Goal: Task Accomplishment & Management: Complete application form

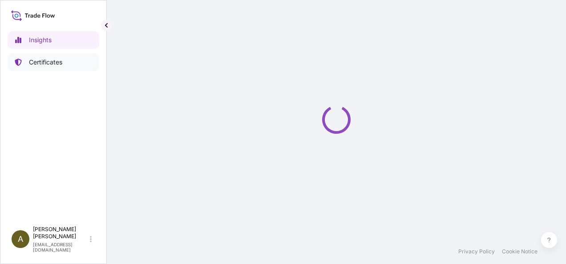
select select "2025"
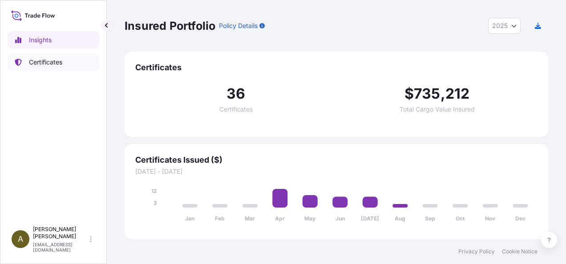
click at [50, 65] on p "Certificates" at bounding box center [45, 62] width 33 height 9
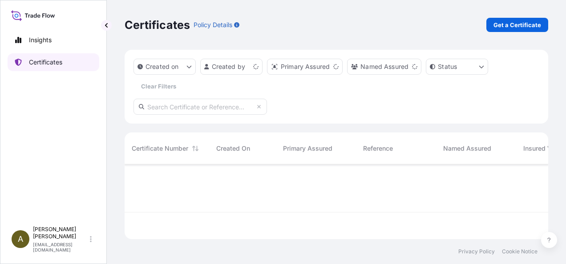
scroll to position [73, 416]
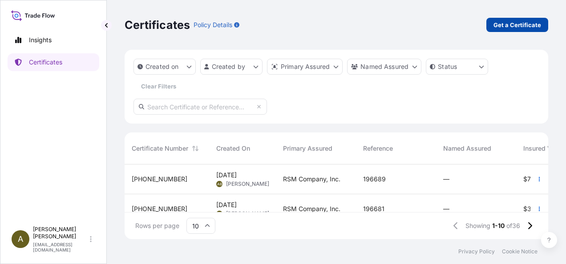
click at [510, 24] on p "Get a Certificate" at bounding box center [517, 24] width 48 height 9
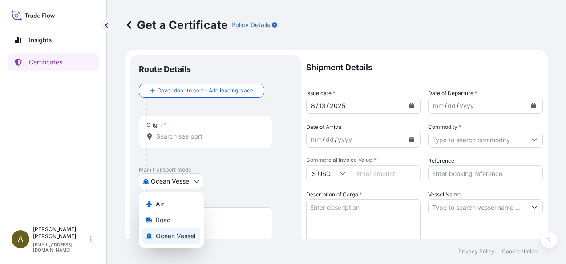
click at [199, 181] on body "Insights Certificates A [PERSON_NAME] [PERSON_NAME][EMAIL_ADDRESS][DOMAIN_NAME]…" at bounding box center [283, 132] width 566 height 264
click at [167, 218] on span "Road" at bounding box center [163, 220] width 15 height 9
select select "Road"
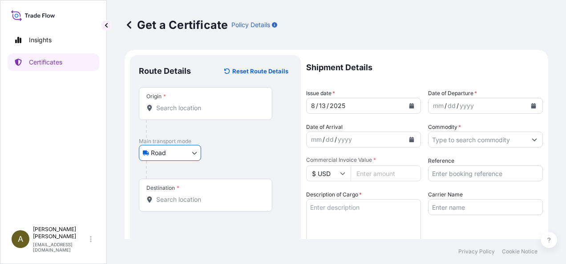
click at [167, 108] on input "Origin *" at bounding box center [208, 108] width 105 height 9
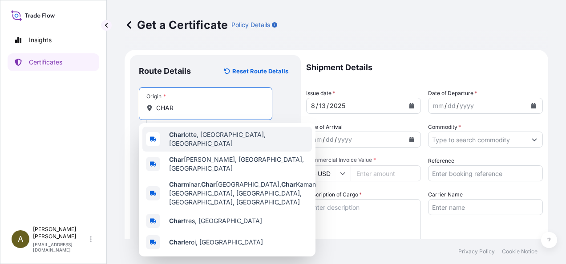
click at [202, 134] on span "Char lotte, [GEOGRAPHIC_DATA], [GEOGRAPHIC_DATA]" at bounding box center [238, 139] width 139 height 18
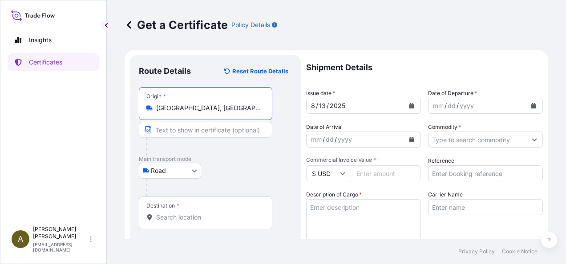
type input "[GEOGRAPHIC_DATA], [GEOGRAPHIC_DATA], [GEOGRAPHIC_DATA]"
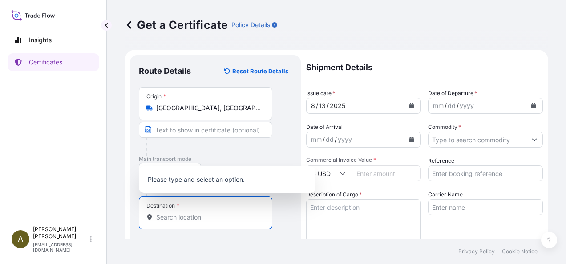
click at [203, 216] on input "Destination *" at bounding box center [208, 217] width 105 height 9
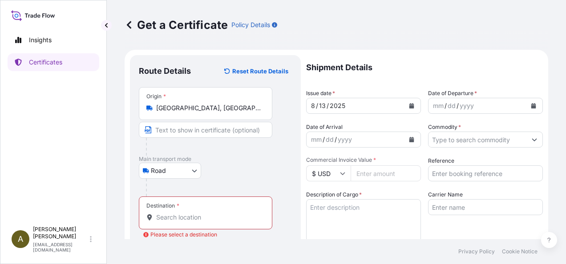
click at [162, 218] on input "Destination * Please select a destination" at bounding box center [208, 217] width 105 height 9
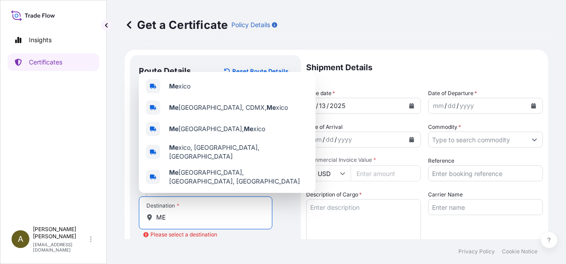
type input "M"
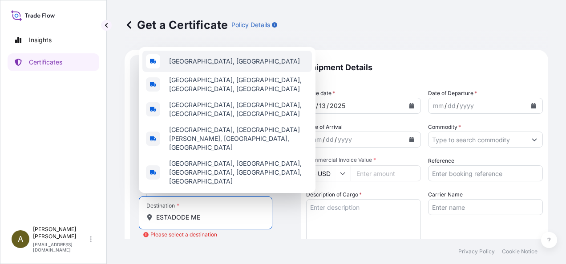
click at [223, 66] on span "[GEOGRAPHIC_DATA], [GEOGRAPHIC_DATA]" at bounding box center [234, 61] width 131 height 9
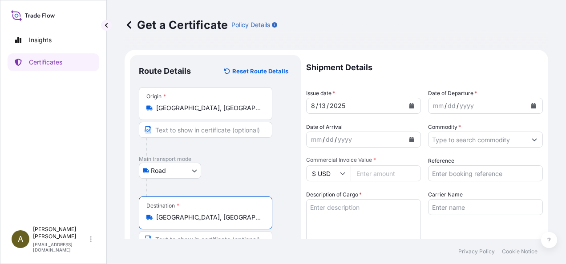
type input "[GEOGRAPHIC_DATA], [GEOGRAPHIC_DATA]"
click at [460, 139] on input "Commodity *" at bounding box center [477, 140] width 98 height 16
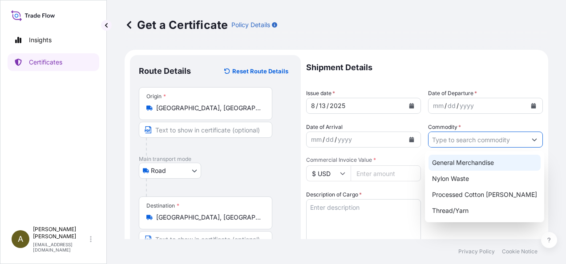
click at [469, 162] on div "General Merchandise" at bounding box center [484, 163] width 112 height 16
type input "General Merchandise"
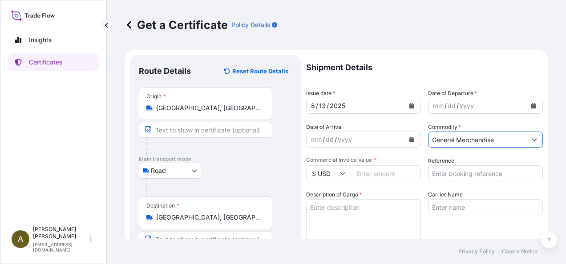
click at [372, 174] on input "Commercial Invoice Value *" at bounding box center [386, 173] width 70 height 16
type input "29956.50"
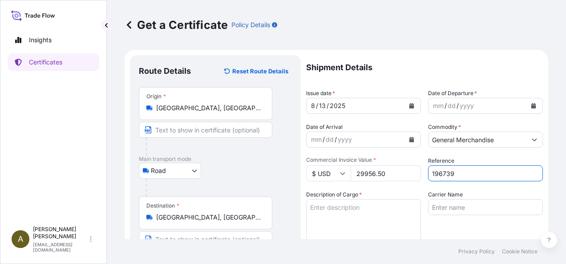
type input "196739"
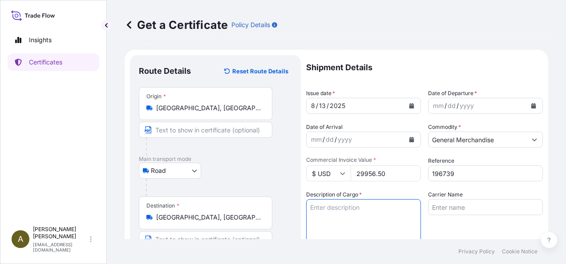
click at [351, 208] on textarea "Description of Cargo *" at bounding box center [363, 220] width 115 height 43
type textarea "T-64 COTTON YARN WASTE (5202.10.00)"
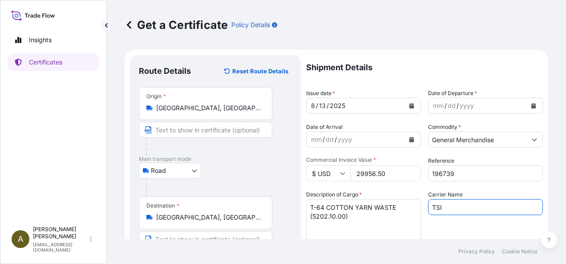
type input "TSI"
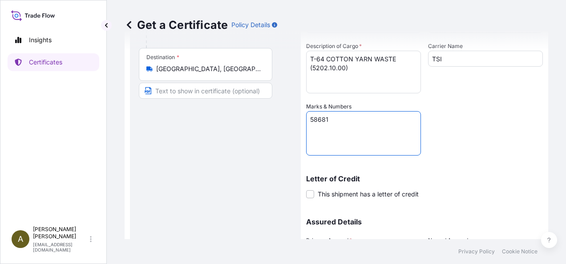
type textarea "58681"
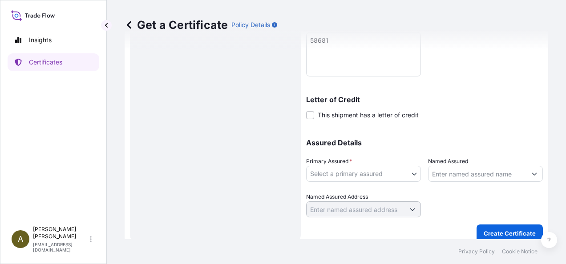
scroll to position [236, 0]
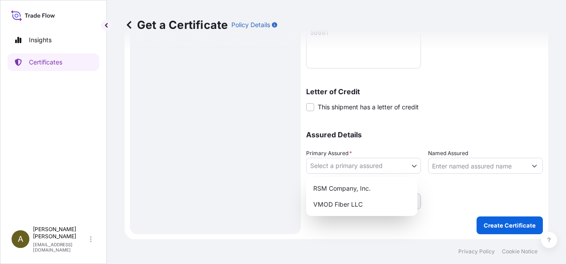
click at [401, 165] on body "Insights Certificates A [PERSON_NAME] [PERSON_NAME][EMAIL_ADDRESS][DOMAIN_NAME]…" at bounding box center [283, 132] width 566 height 264
click at [346, 187] on div "RSM Company, Inc." at bounding box center [362, 189] width 104 height 16
select select "31552"
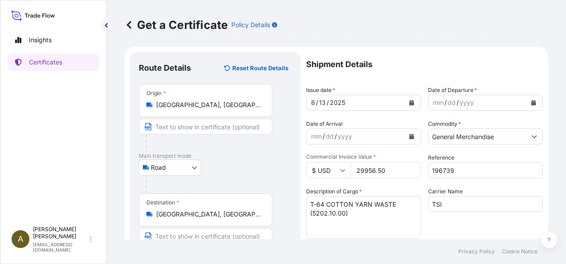
scroll to position [0, 0]
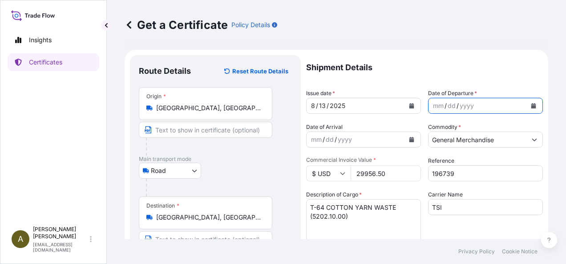
click at [531, 107] on icon "Calendar" at bounding box center [533, 105] width 5 height 5
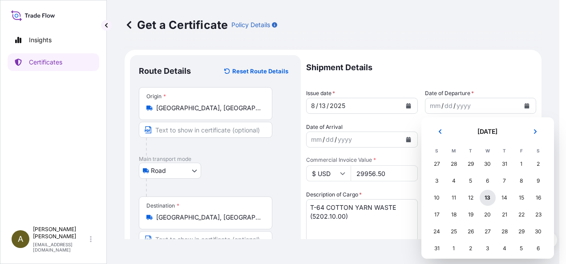
click at [490, 202] on div "13" at bounding box center [488, 198] width 16 height 16
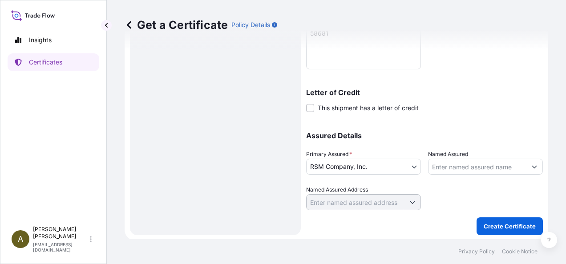
scroll to position [236, 0]
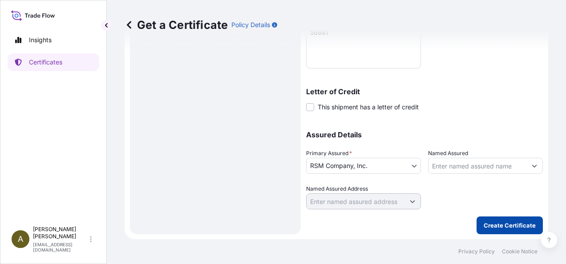
click at [492, 219] on button "Create Certificate" at bounding box center [509, 226] width 66 height 18
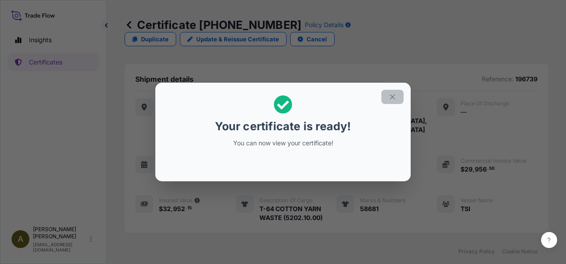
click at [395, 97] on icon "button" at bounding box center [392, 97] width 8 height 8
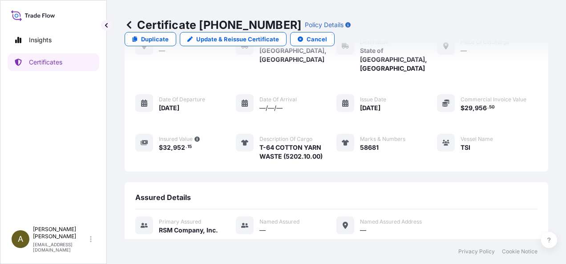
scroll to position [122, 0]
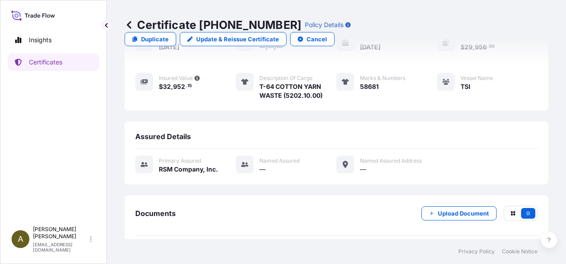
click at [254, 245] on link "PDF Certificate [DATE]T20:10:32.922430" at bounding box center [336, 256] width 402 height 23
